Goal: Contribute content

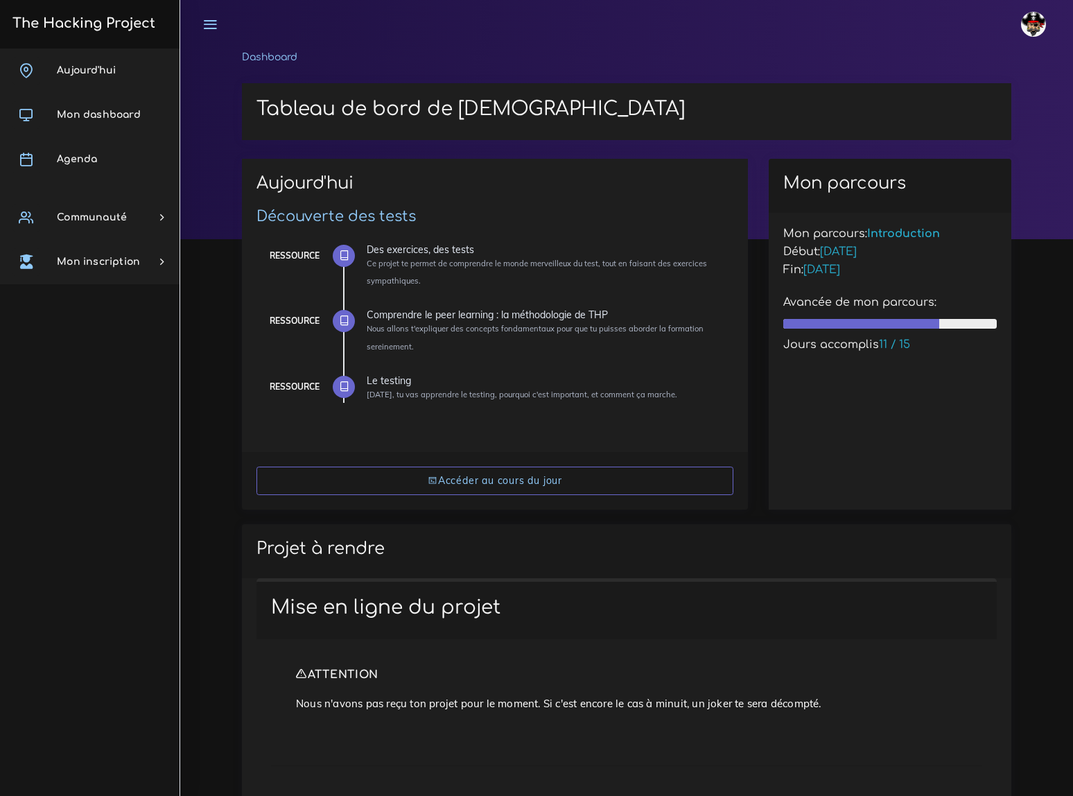
scroll to position [441, 0]
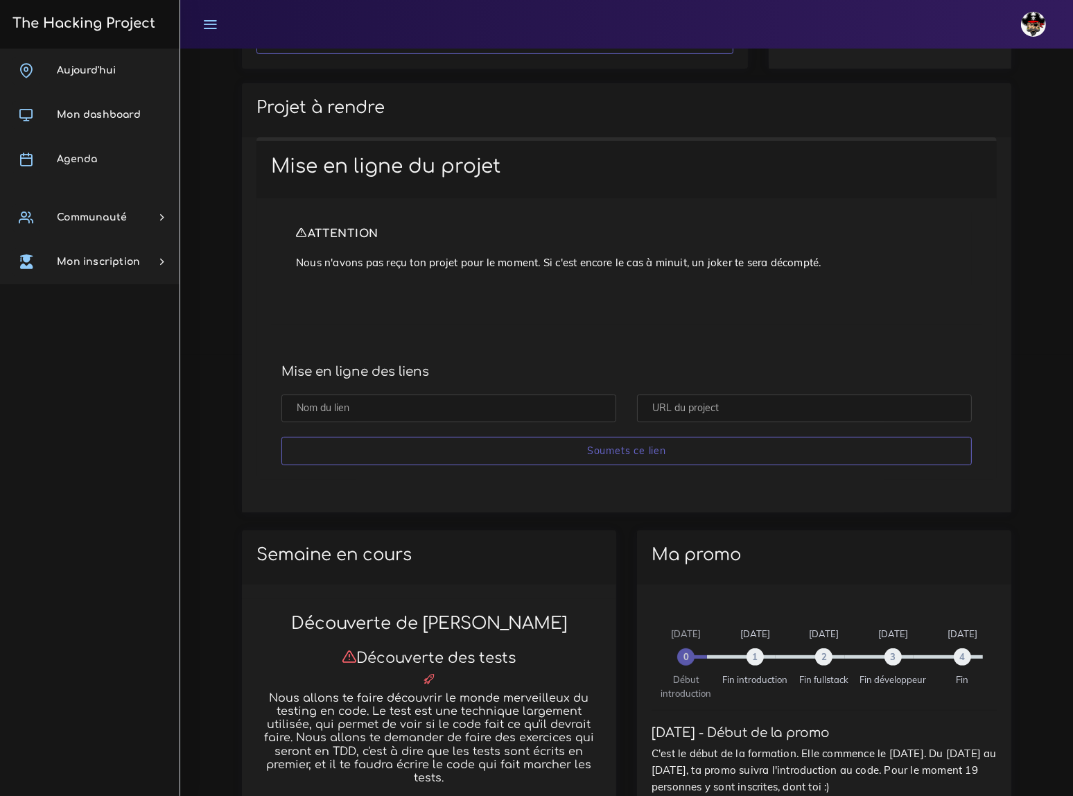
click at [680, 403] on input "text" at bounding box center [804, 408] width 335 height 28
paste input "[URL][DOMAIN_NAME][DOMAIN_NAME]"
type input "https://github.com/MS893/tests-ruby.git"
click at [349, 398] on input "text" at bounding box center [448, 408] width 335 height 28
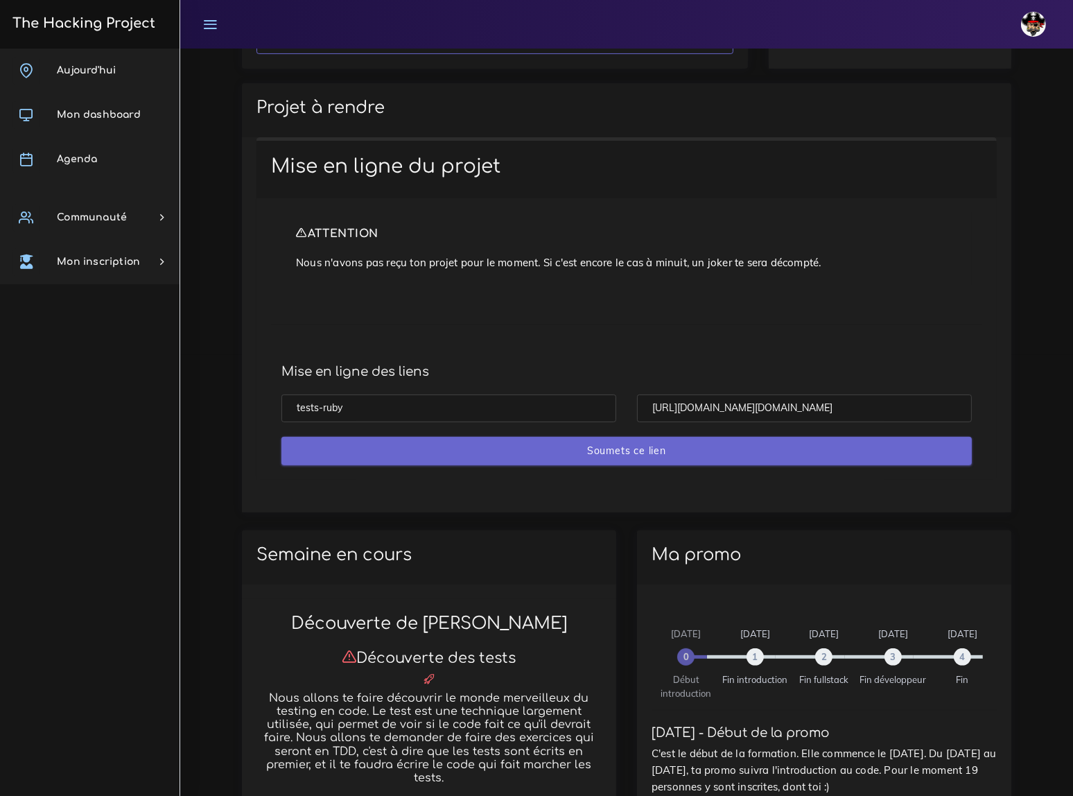
type input "tests-ruby"
click at [620, 444] on input "Soumets ce lien" at bounding box center [626, 451] width 690 height 28
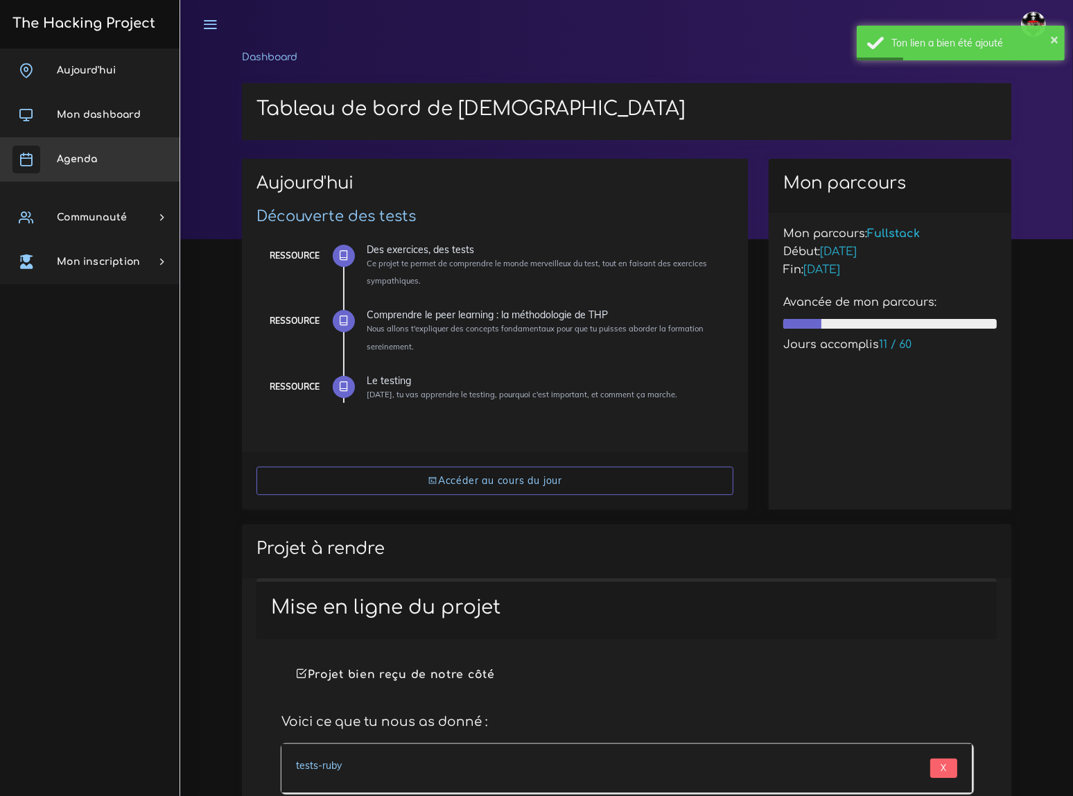
click at [85, 157] on span "Agenda" at bounding box center [77, 159] width 40 height 10
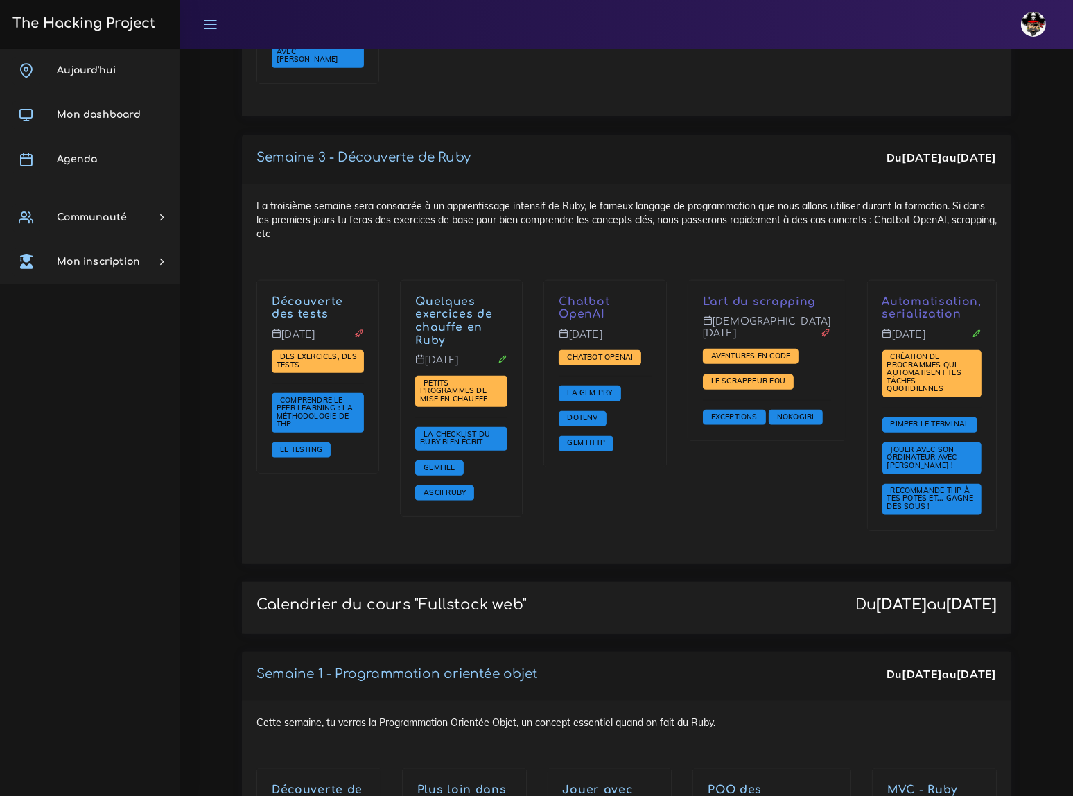
scroll to position [1323, 0]
